Goal: Transaction & Acquisition: Purchase product/service

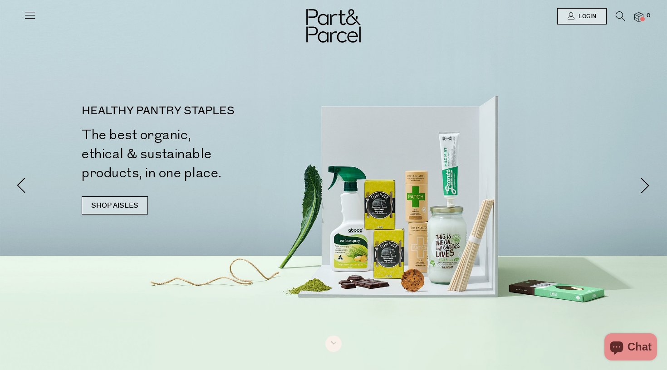
click at [119, 204] on link "SHOP AISLES" at bounding box center [115, 205] width 66 height 18
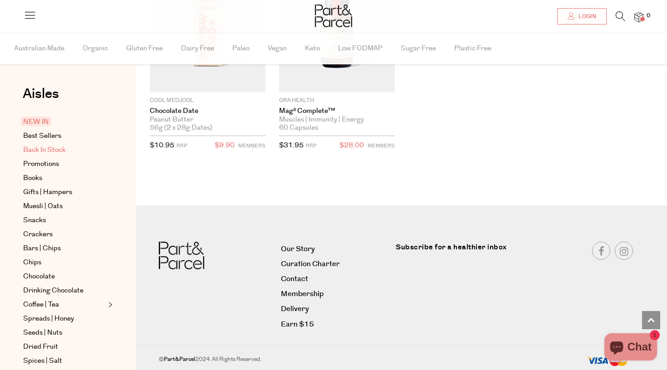
scroll to position [1524, 0]
click at [50, 164] on span "Promotions" at bounding box center [41, 164] width 36 height 11
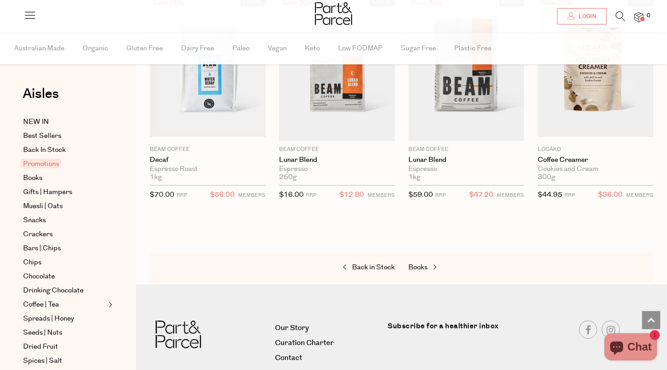
scroll to position [766, 0]
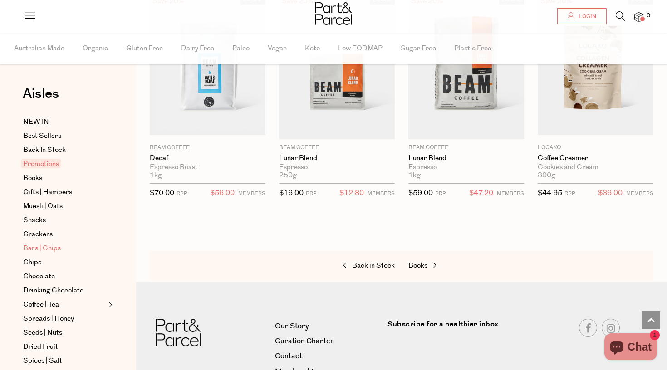
click at [50, 247] on span "Bars | Chips" at bounding box center [42, 248] width 38 height 11
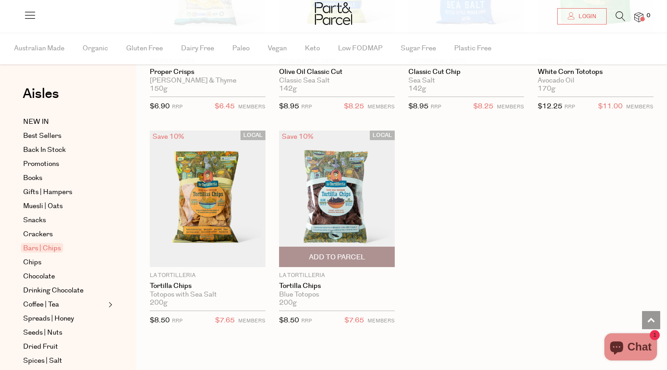
scroll to position [3672, 0]
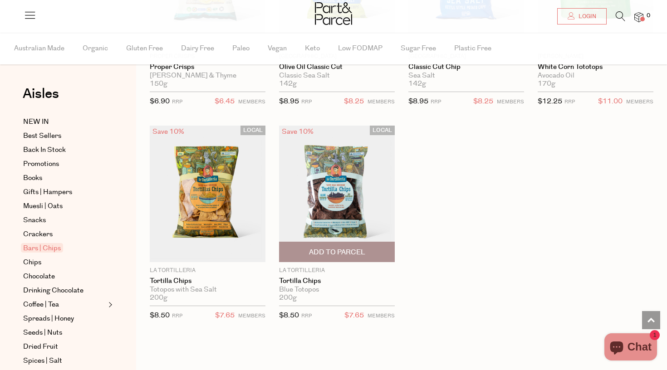
click at [332, 164] on img at bounding box center [337, 194] width 116 height 137
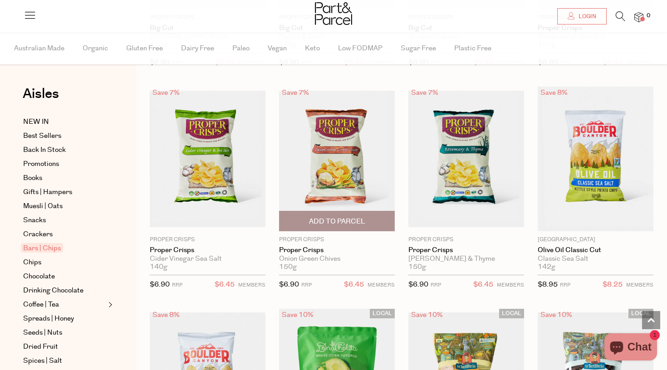
scroll to position [681, 0]
